Goal: Download file/media

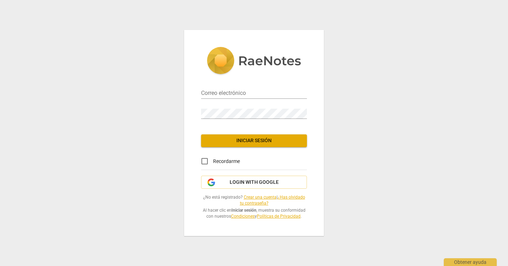
click at [215, 86] on div "Correo electrónico" at bounding box center [254, 91] width 106 height 16
click at [215, 89] on input "email" at bounding box center [254, 94] width 106 height 10
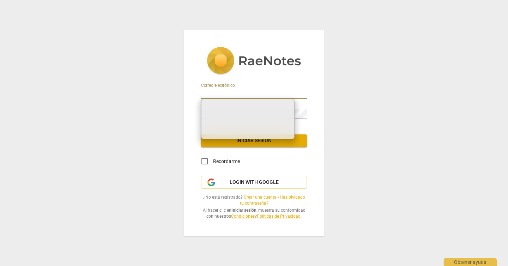
type input "[EMAIL_ADDRESS][DOMAIN_NAME]"
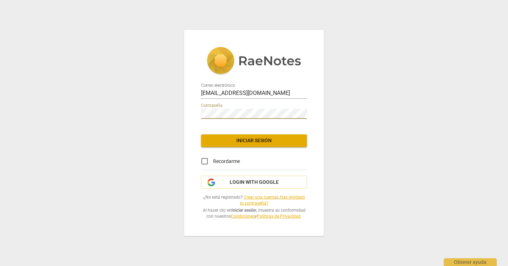
click at [235, 139] on span "Iniciar sesión" at bounding box center [254, 140] width 95 height 7
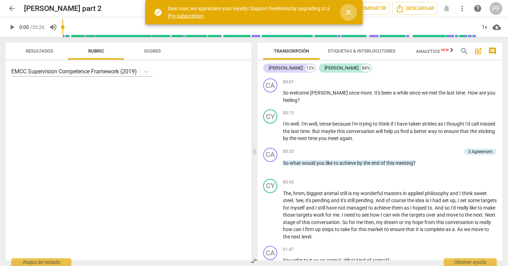
click at [352, 10] on span "close" at bounding box center [349, 12] width 8 height 8
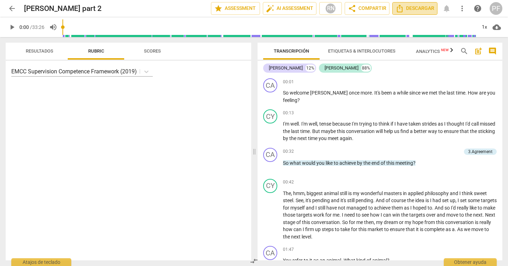
click at [420, 10] on span "Descargar" at bounding box center [415, 8] width 39 height 8
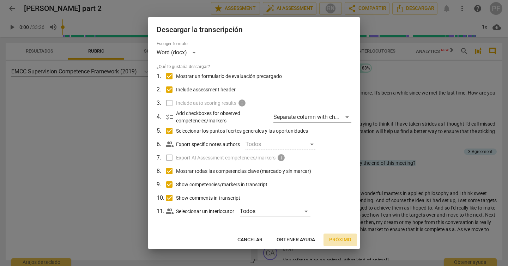
click at [342, 242] on span "Próximo" at bounding box center [340, 239] width 22 height 7
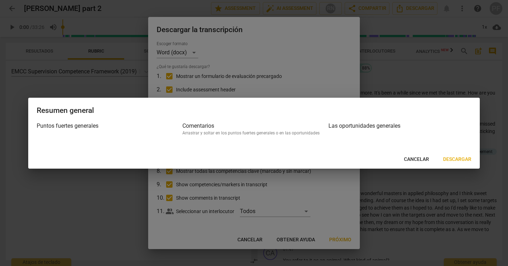
click at [419, 158] on span "Cancelar" at bounding box center [416, 159] width 25 height 7
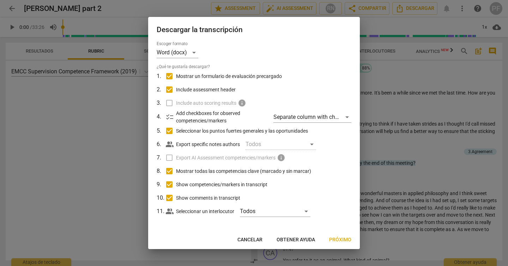
scroll to position [1, 0]
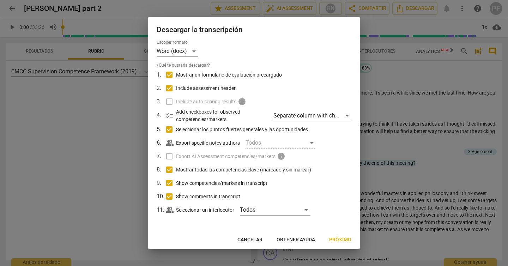
click at [342, 242] on span "Próximo" at bounding box center [340, 239] width 22 height 7
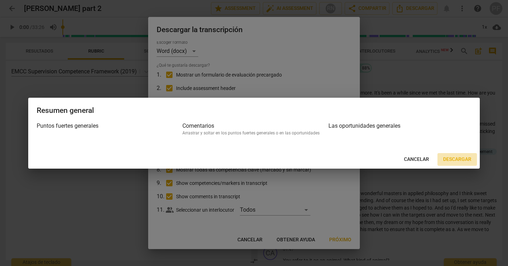
click at [461, 158] on span "Descargar" at bounding box center [457, 159] width 28 height 7
